Goal: Information Seeking & Learning: Understand process/instructions

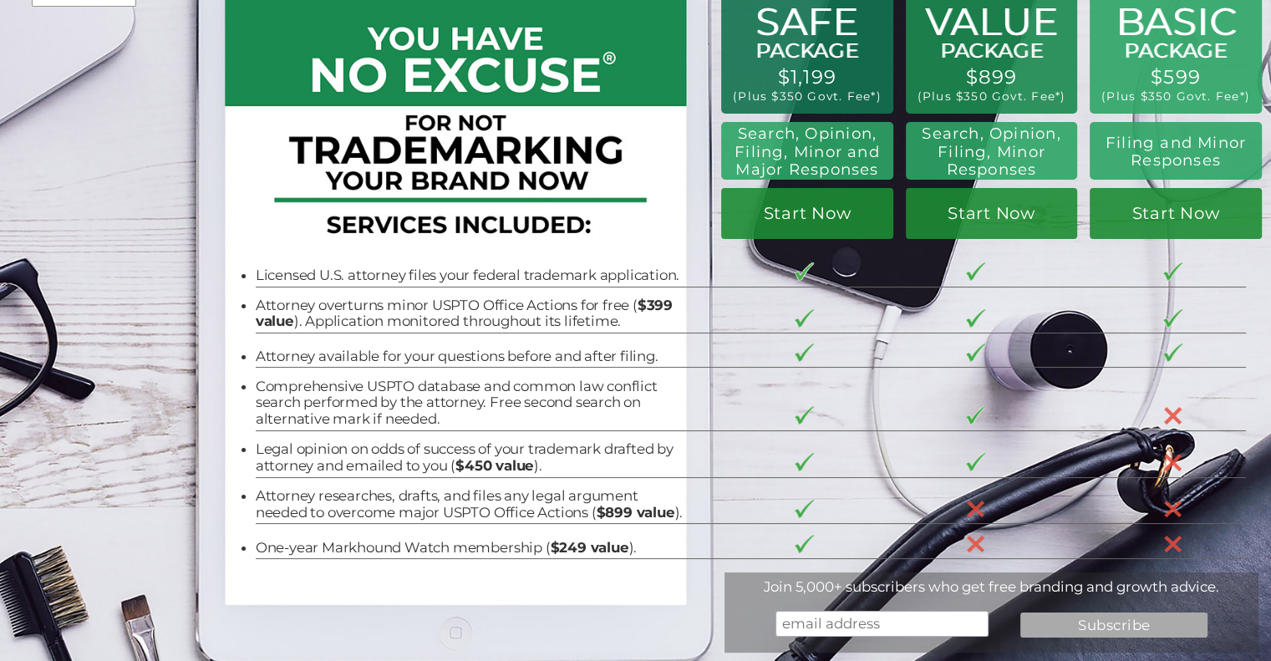
scroll to position [83, 0]
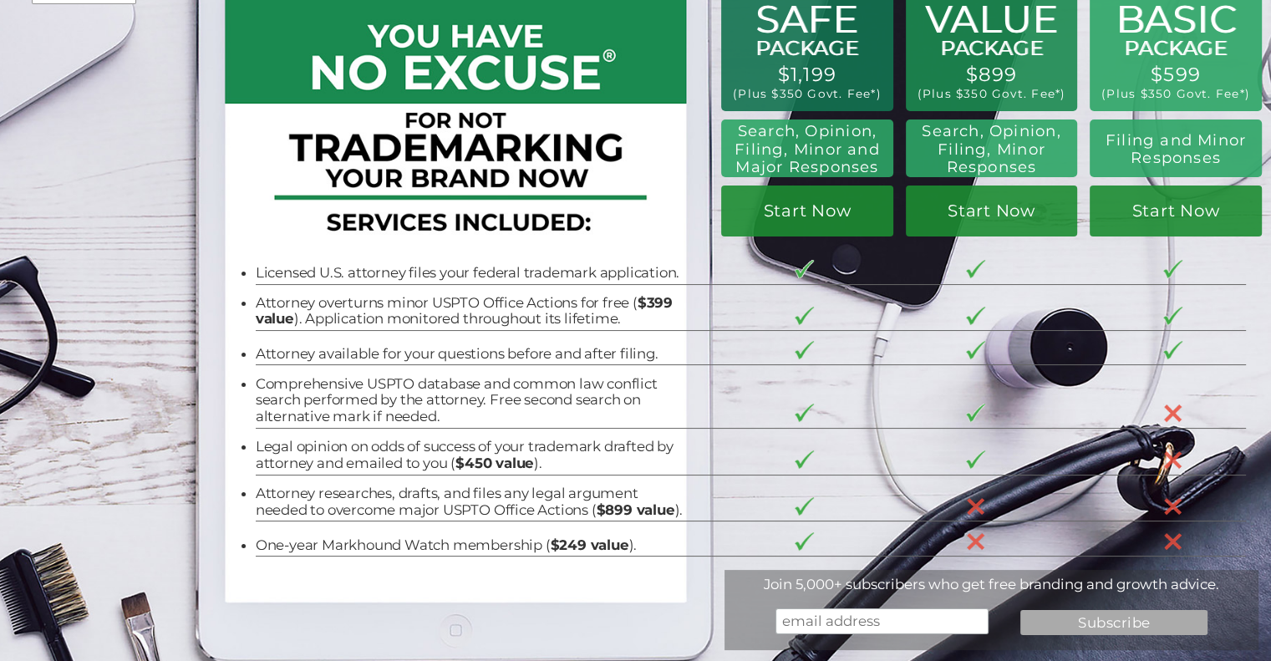
click at [906, 218] on link "Start Now" at bounding box center [991, 210] width 171 height 50
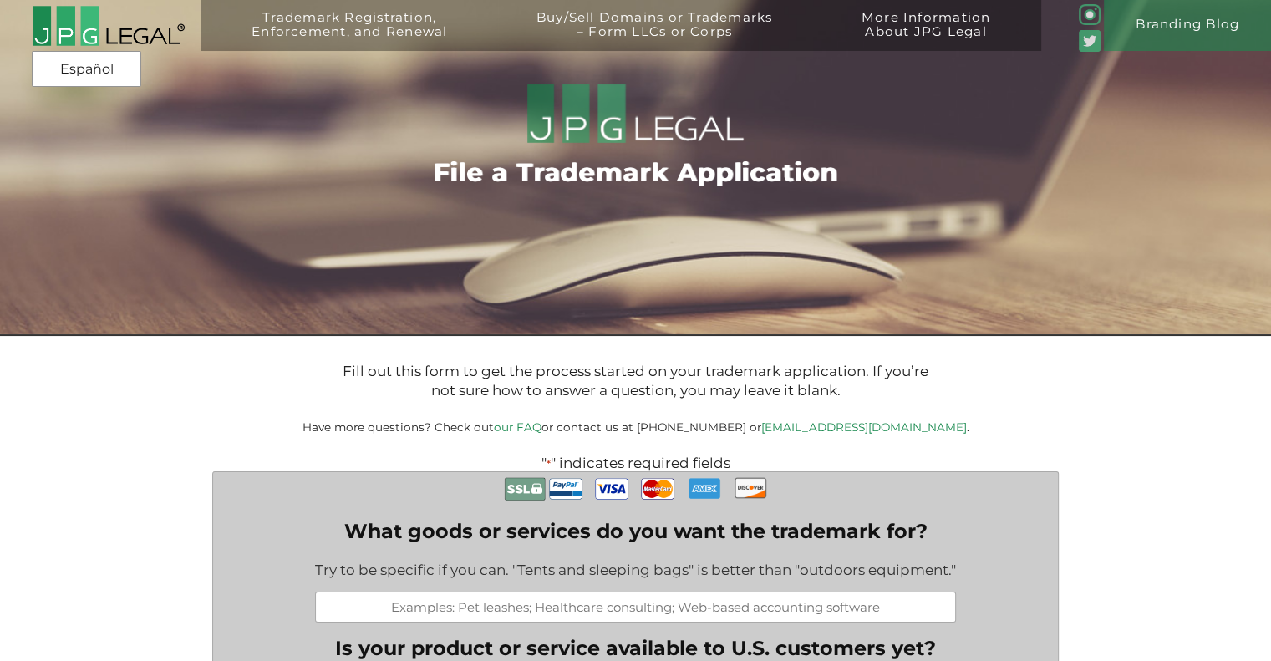
click at [0, 0] on link "Hire a Registered Agent" at bounding box center [0, 0] width 0 height 0
click at [0, 0] on link "File a Trademark Application" at bounding box center [0, 0] width 0 height 0
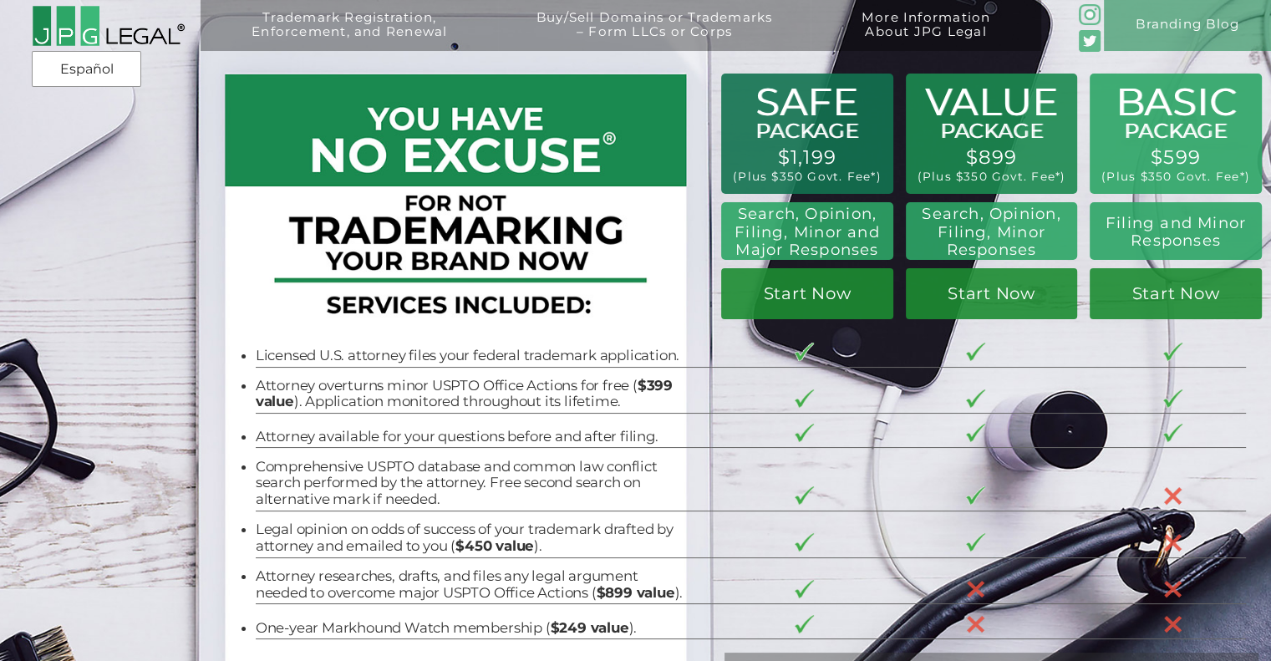
click at [656, 303] on div at bounding box center [452, 219] width 444 height 234
click at [906, 297] on link "Start Now" at bounding box center [991, 293] width 171 height 50
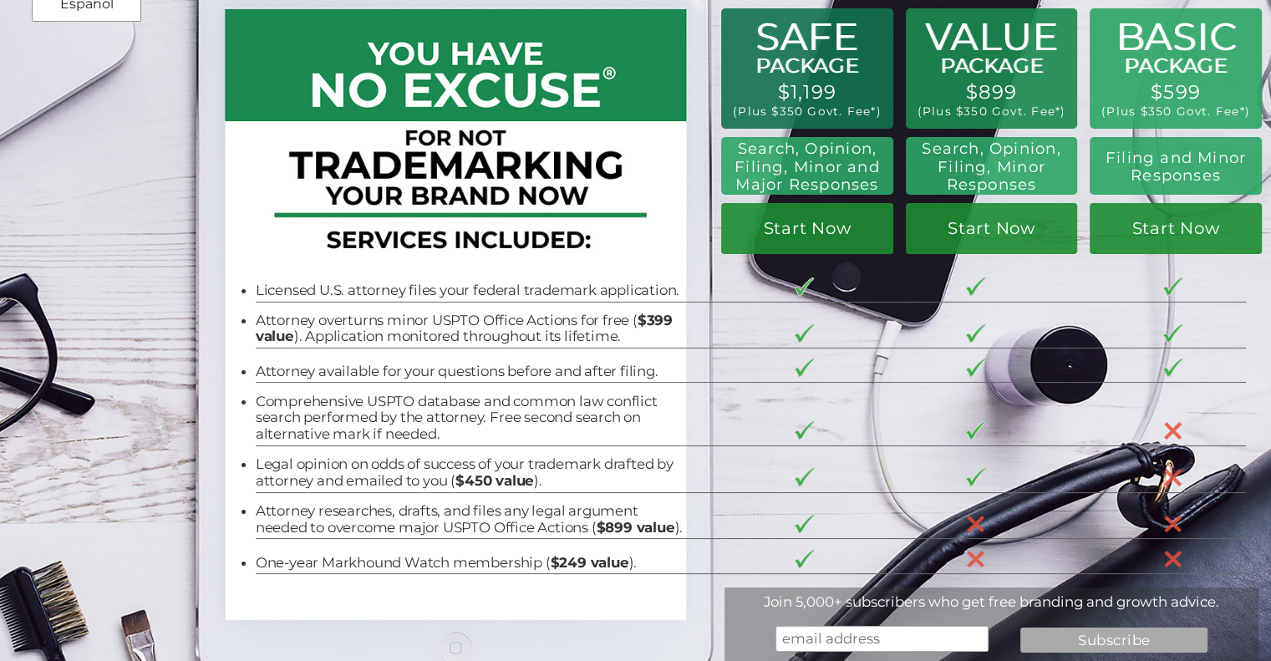
scroll to position [73, 0]
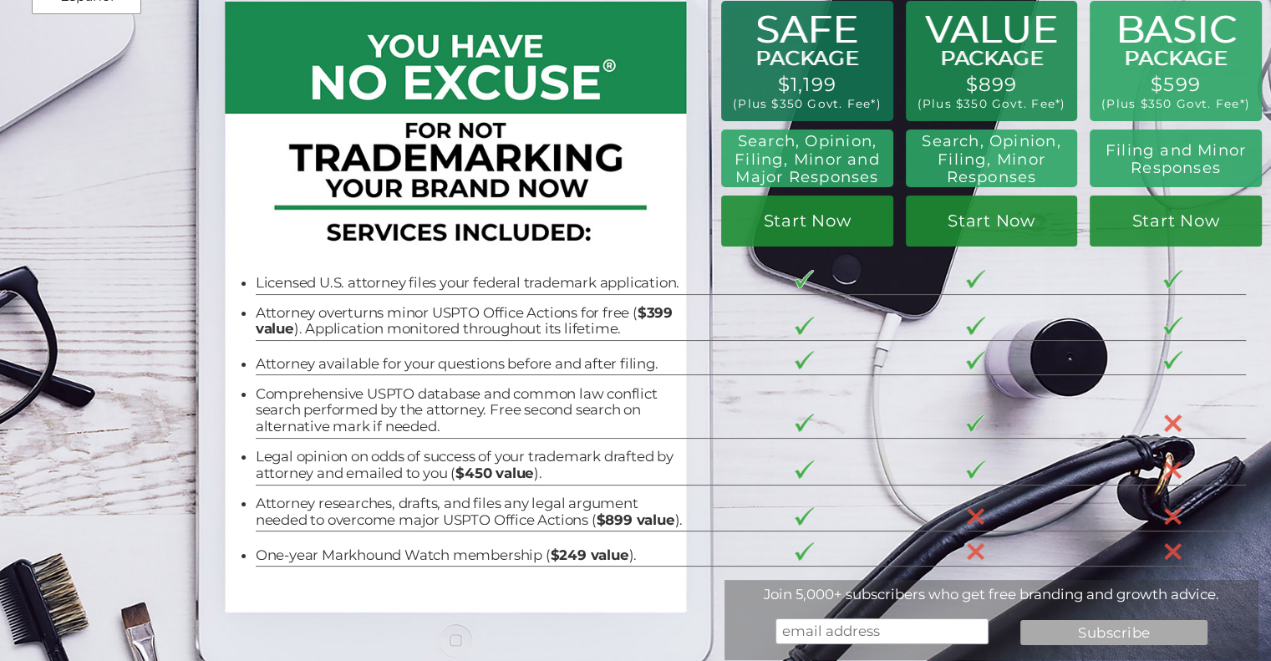
click at [540, 328] on li "Attorney overturns minor USPTO Office Actions for free ( $399 value ). Applicat…" at bounding box center [470, 321] width 429 height 33
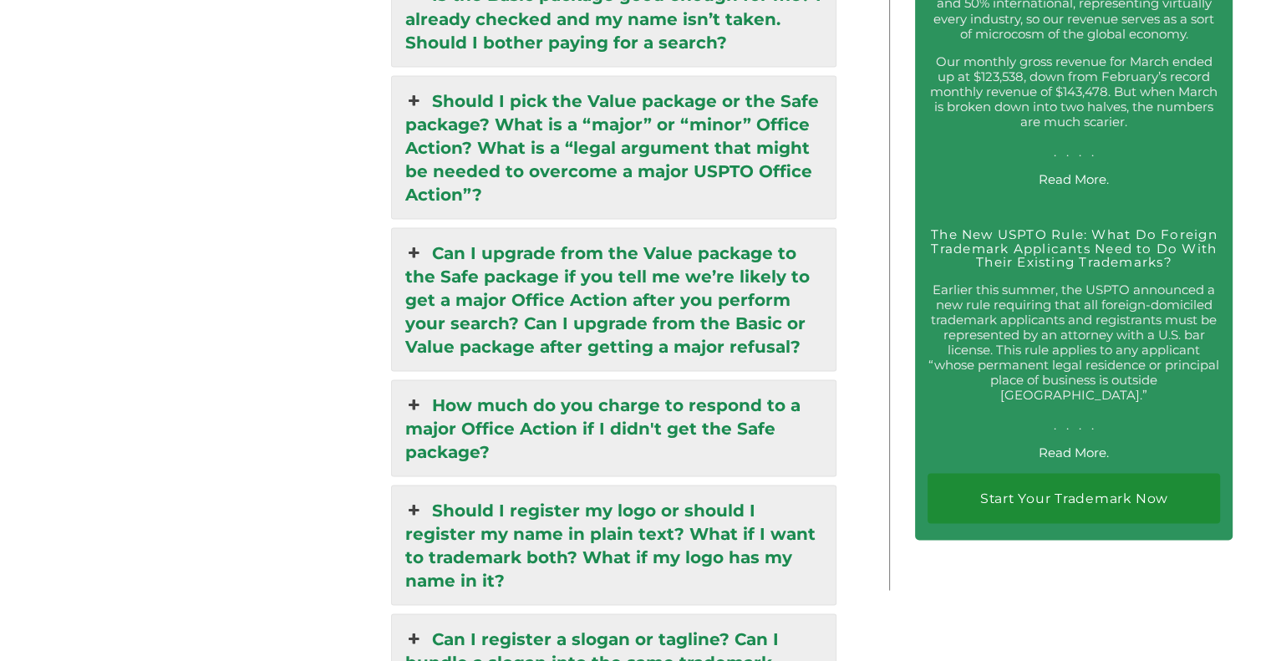
scroll to position [3171, 0]
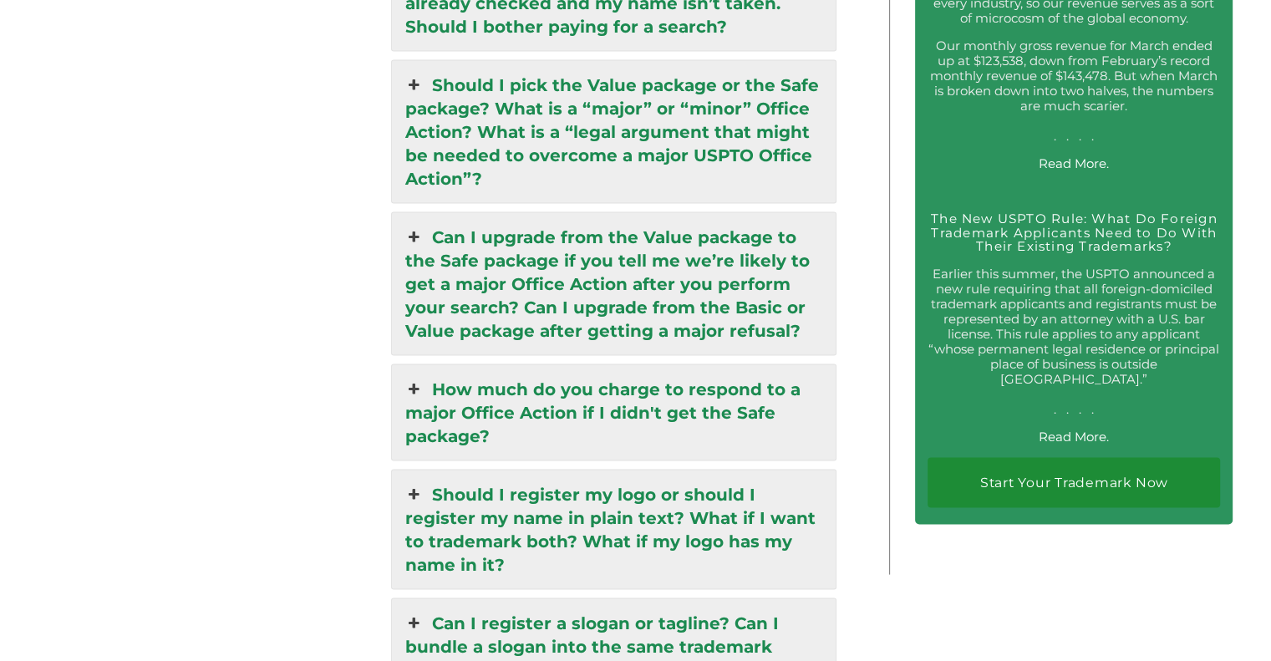
click at [627, 212] on link "Can I upgrade from the Value package to the Safe package if you tell me we’re l…" at bounding box center [613, 283] width 443 height 142
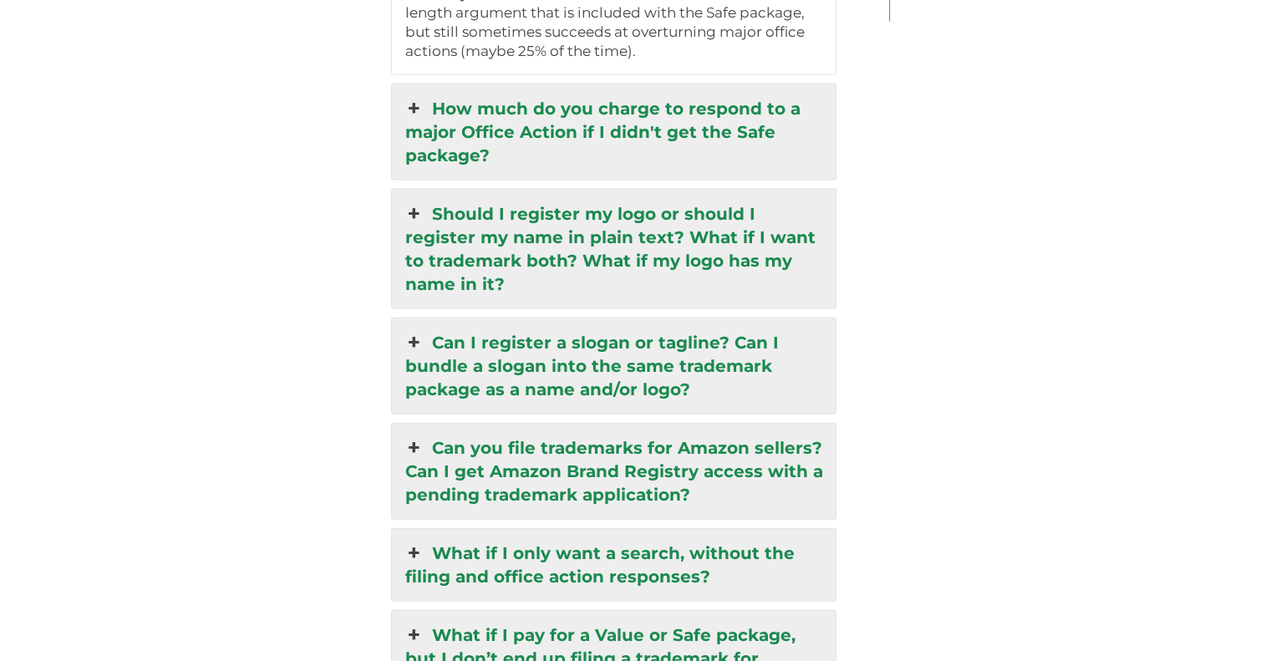
scroll to position [3733, 0]
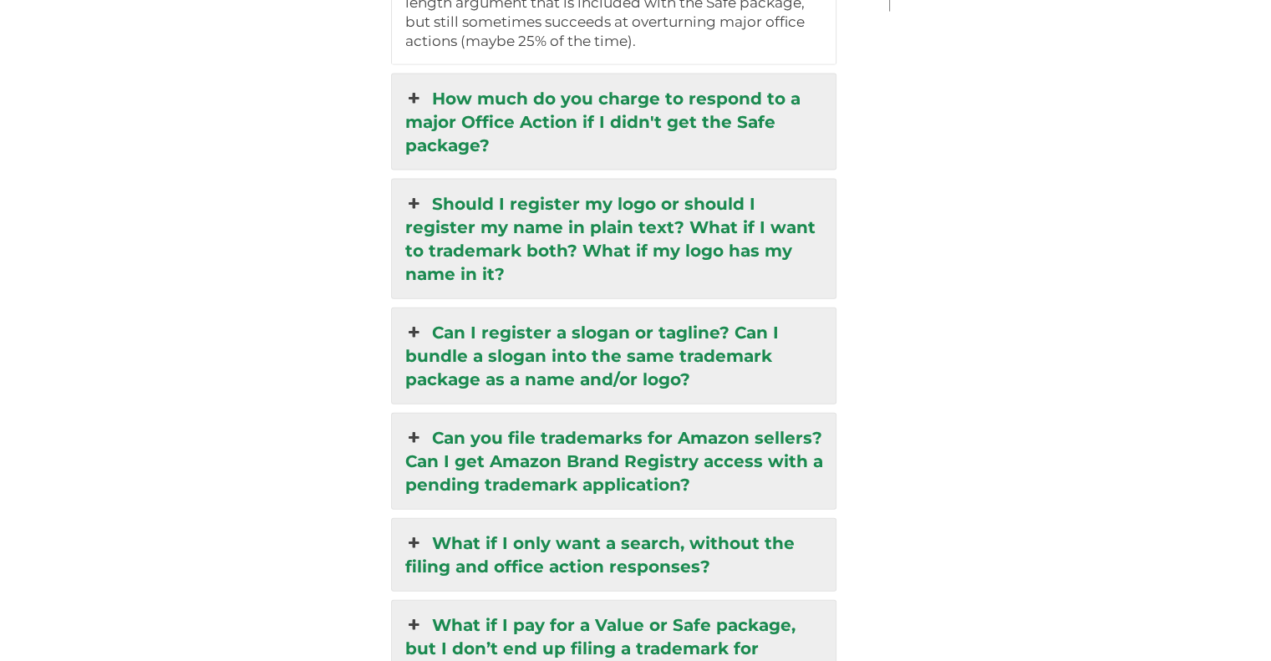
click at [664, 519] on link "What if I only want a search, without the filing and office action responses?" at bounding box center [613, 555] width 443 height 72
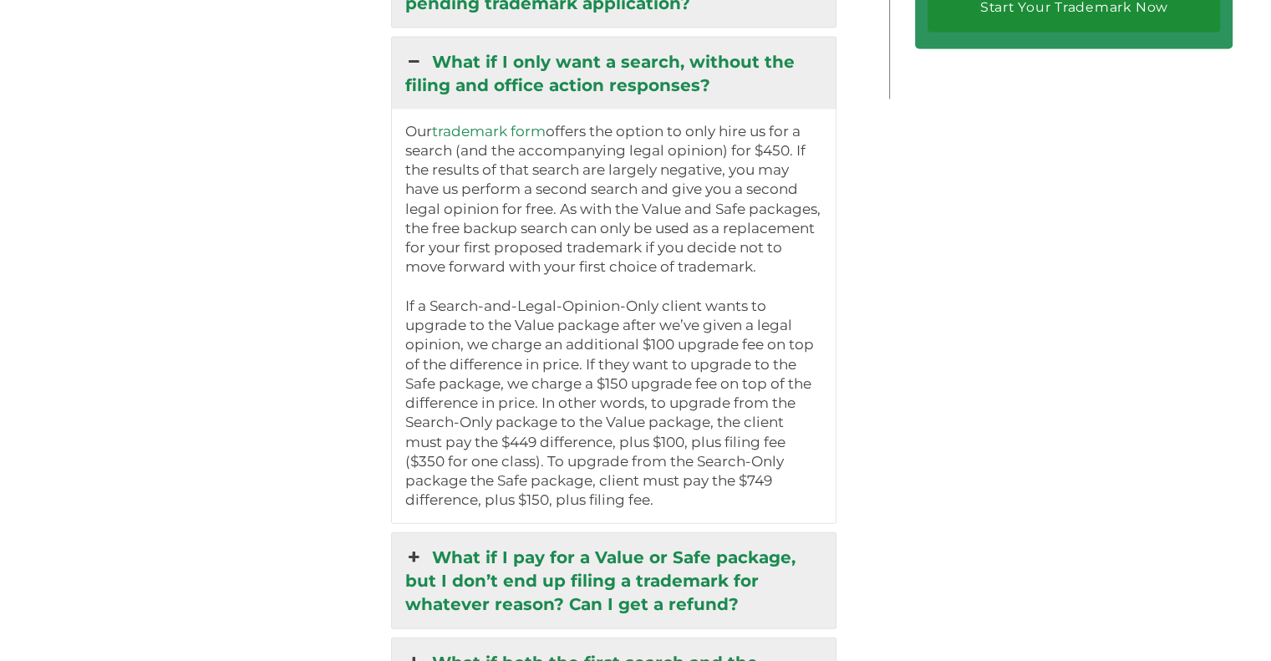
scroll to position [3642, 0]
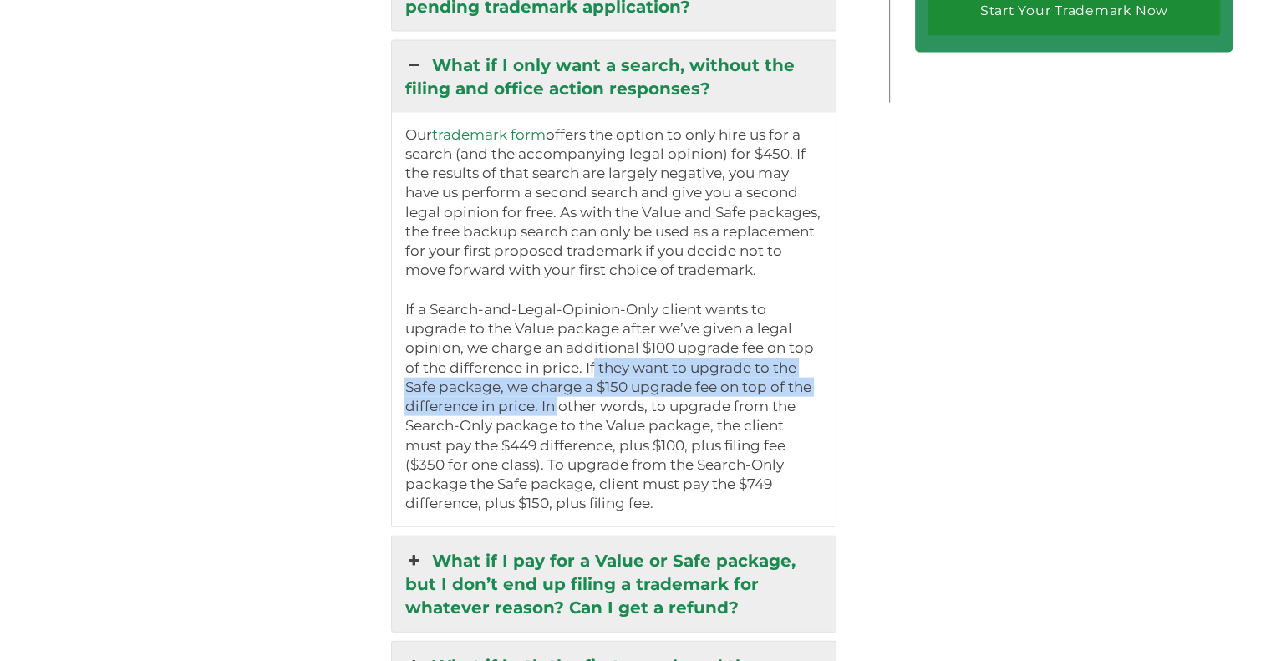
drag, startPoint x: 592, startPoint y: 323, endPoint x: 556, endPoint y: 363, distance: 53.8
click at [556, 363] on p "Our trademark form offers the option to only hire us for a search (and the acco…" at bounding box center [613, 319] width 418 height 389
drag, startPoint x: 487, startPoint y: 427, endPoint x: 577, endPoint y: 461, distance: 95.7
click at [577, 461] on p "Our trademark form offers the option to only hire us for a search (and the acco…" at bounding box center [613, 319] width 418 height 389
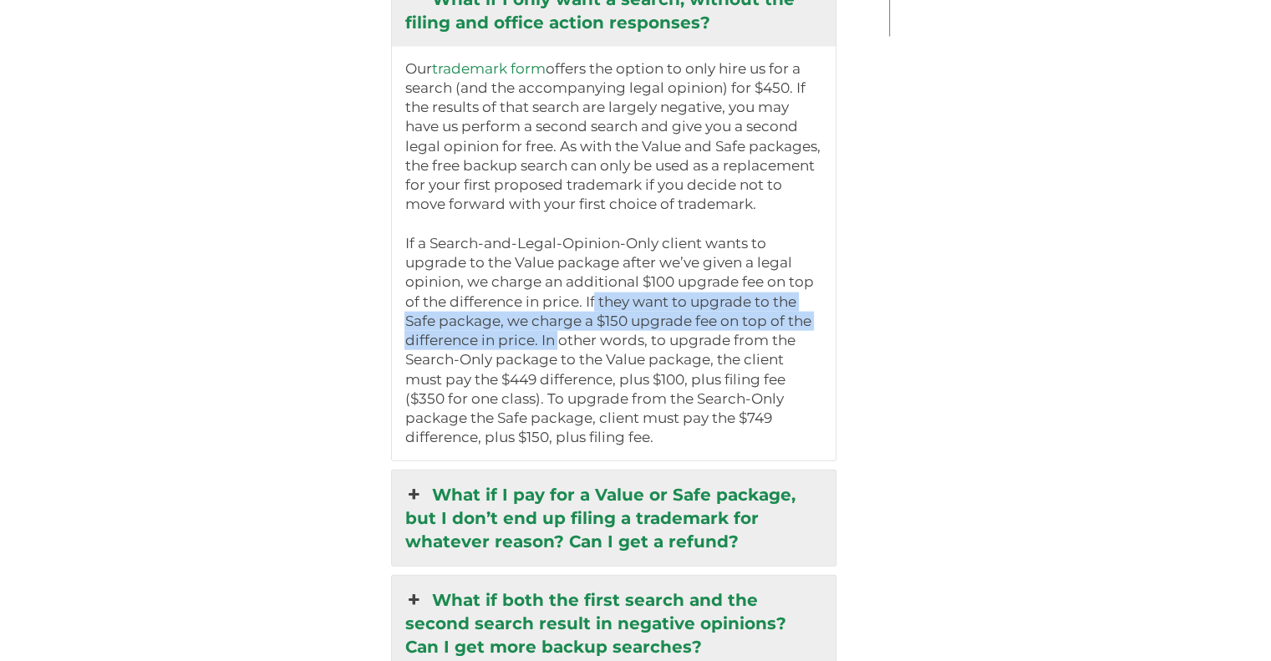
scroll to position [3716, 0]
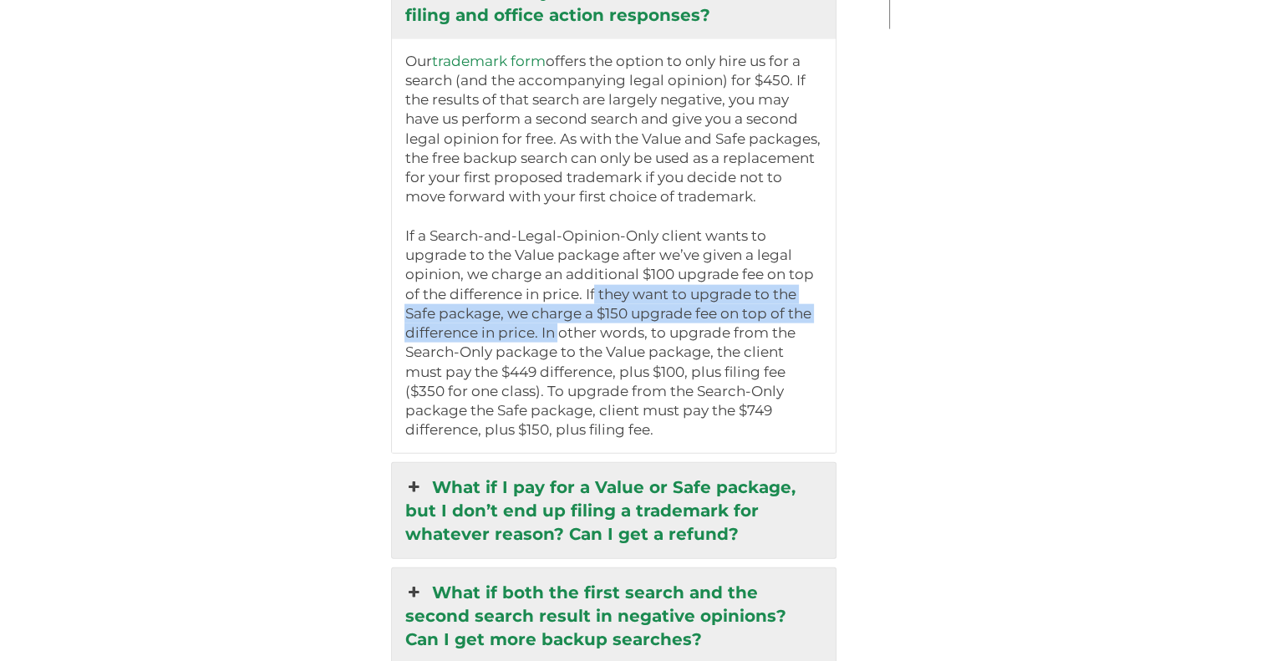
click at [632, 480] on link "What if I pay for a Value or Safe package, but I don’t end up filing a trademar…" at bounding box center [613, 510] width 443 height 95
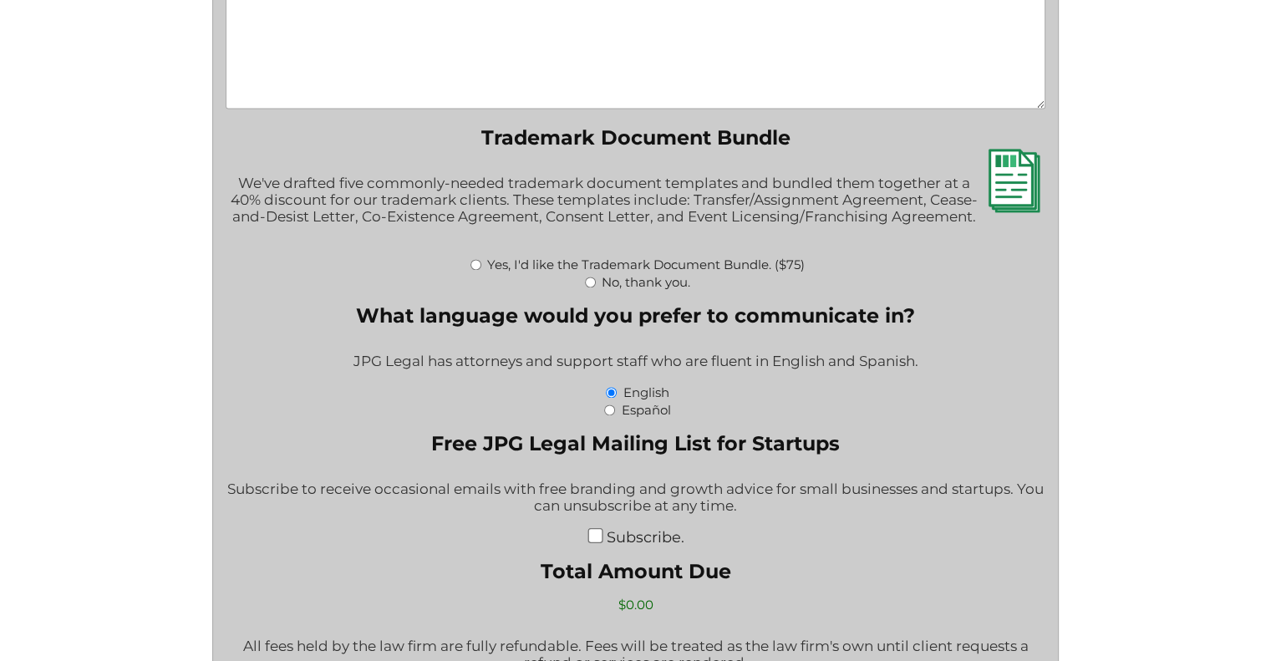
scroll to position [2299, 0]
